Goal: Task Accomplishment & Management: Use online tool/utility

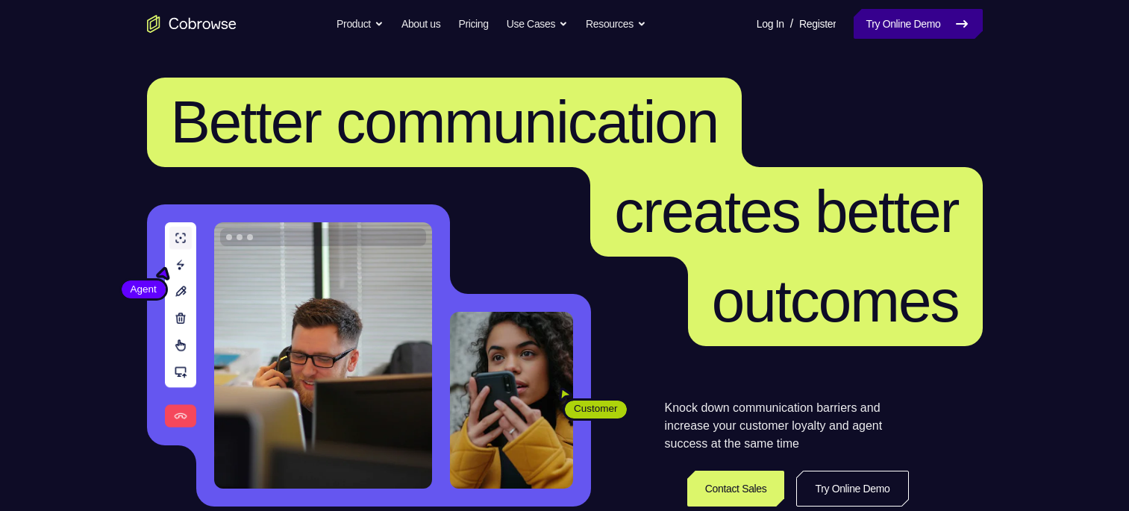
click at [889, 25] on link "Try Online Demo" at bounding box center [918, 24] width 128 height 30
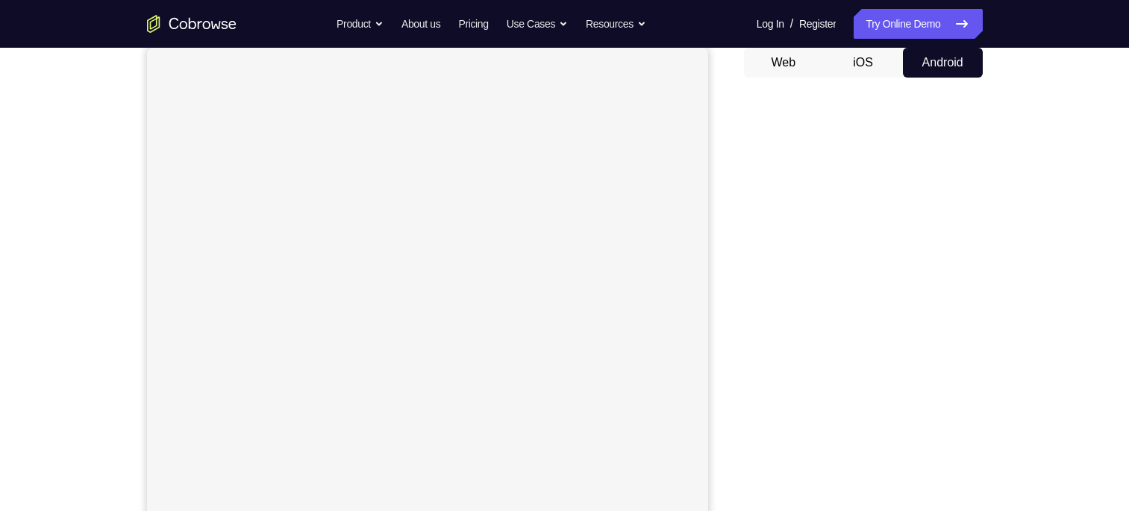
scroll to position [104, 0]
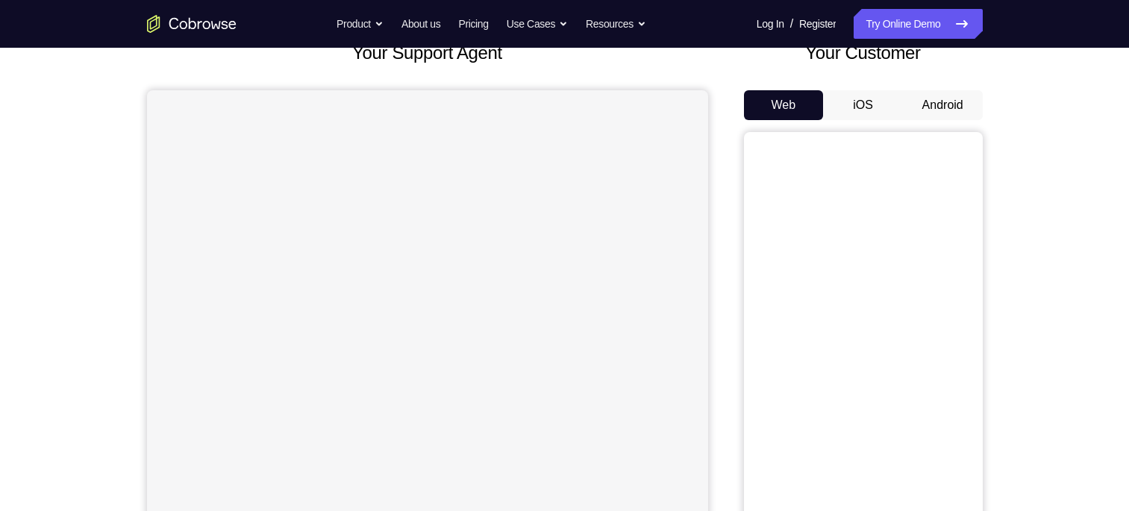
click at [935, 120] on div "Web iOS Android" at bounding box center [863, 340] width 239 height 501
click at [938, 112] on button "Android" at bounding box center [943, 105] width 80 height 30
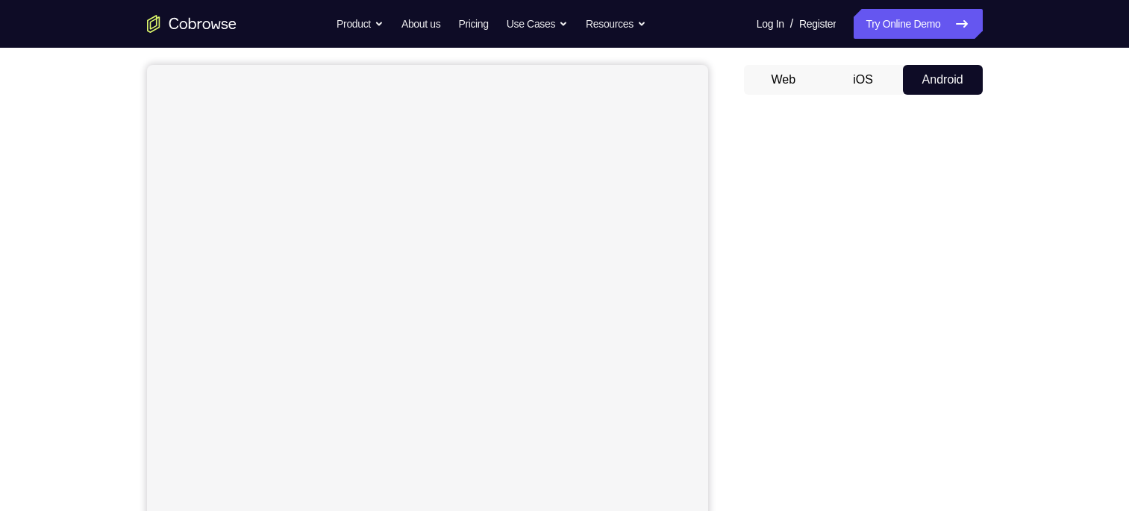
scroll to position [126, 0]
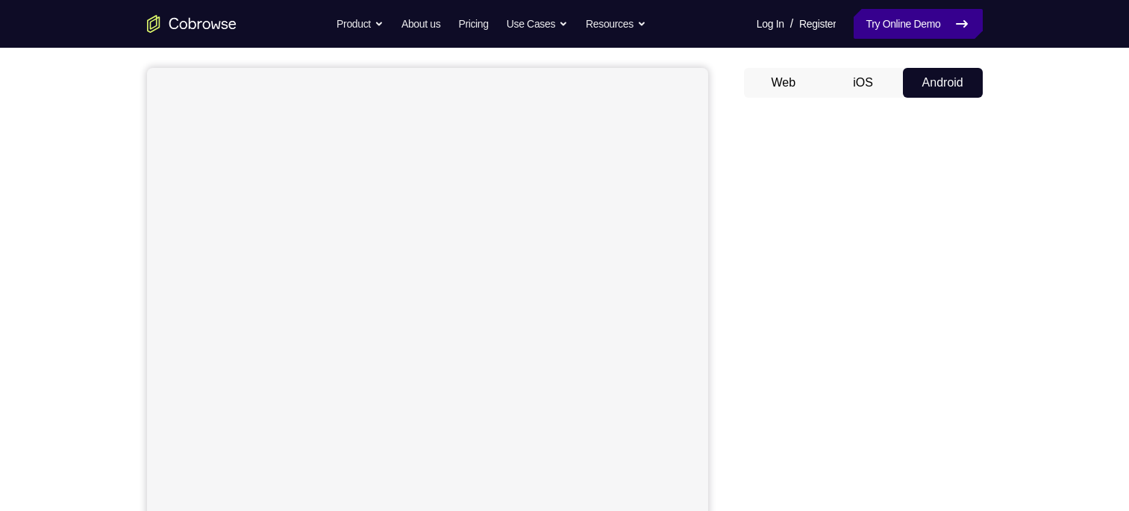
click at [905, 31] on link "Try Online Demo" at bounding box center [918, 24] width 128 height 30
